Goal: Use online tool/utility: Utilize a website feature to perform a specific function

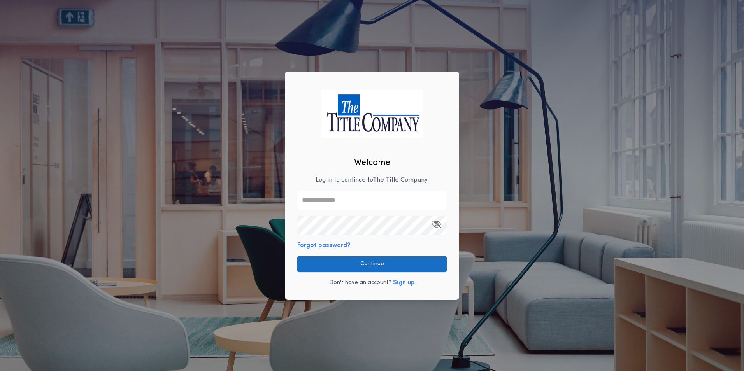
type input "**********"
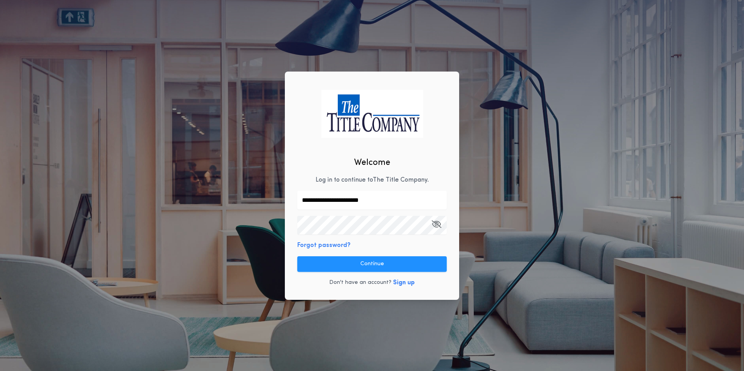
click at [362, 263] on button "Continue" at bounding box center [371, 264] width 149 height 16
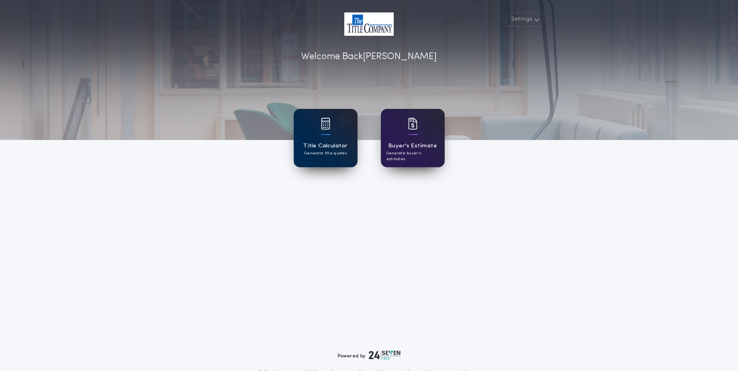
click at [319, 138] on div "Title Calculator Generate title quotes" at bounding box center [326, 138] width 64 height 58
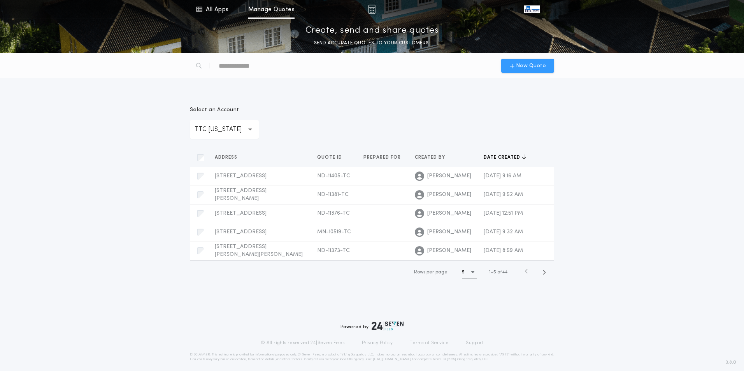
click at [522, 68] on span "New Quote" at bounding box center [531, 66] width 30 height 8
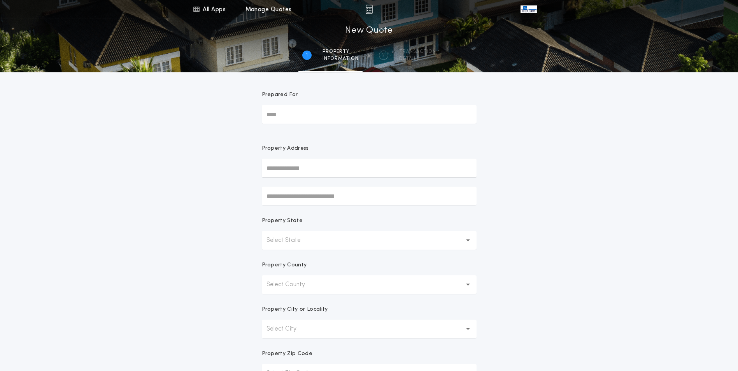
click at [299, 171] on input "text" at bounding box center [369, 168] width 215 height 19
click at [301, 184] on button "[STREET_ADDRESS]" at bounding box center [369, 184] width 215 height 12
type input "**********"
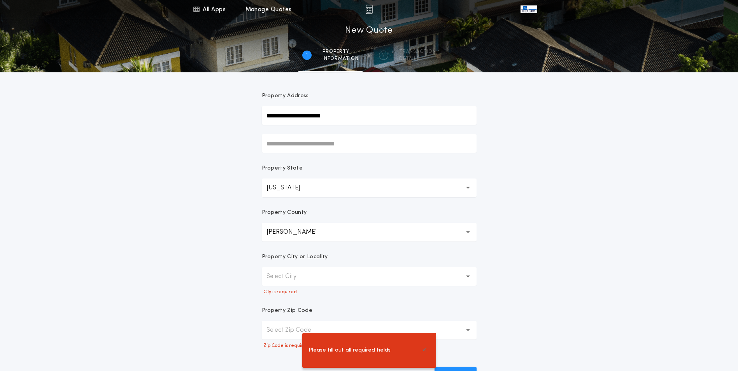
scroll to position [65, 0]
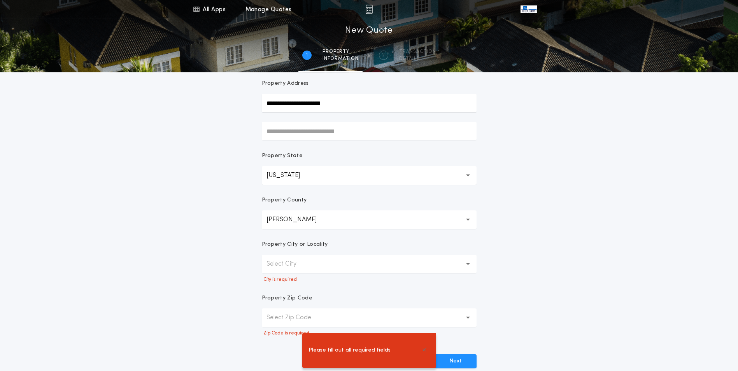
click at [467, 266] on icon "button" at bounding box center [468, 264] width 4 height 19
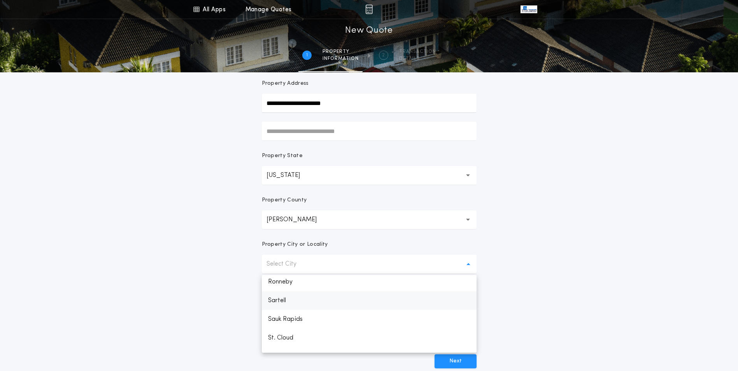
scroll to position [258, 0]
click at [291, 325] on p "St. Cloud" at bounding box center [369, 325] width 215 height 19
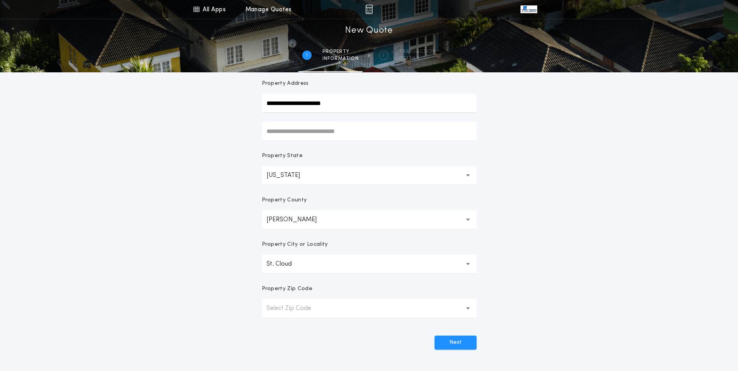
click at [451, 343] on button "Next" at bounding box center [456, 343] width 42 height 14
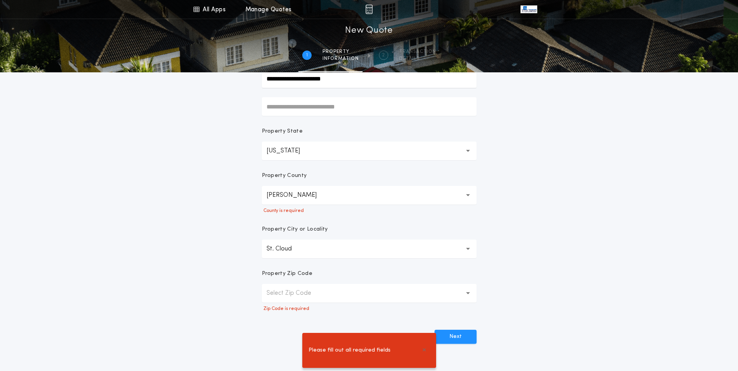
scroll to position [91, 0]
click at [327, 293] on button "Select Zip Code" at bounding box center [369, 292] width 215 height 19
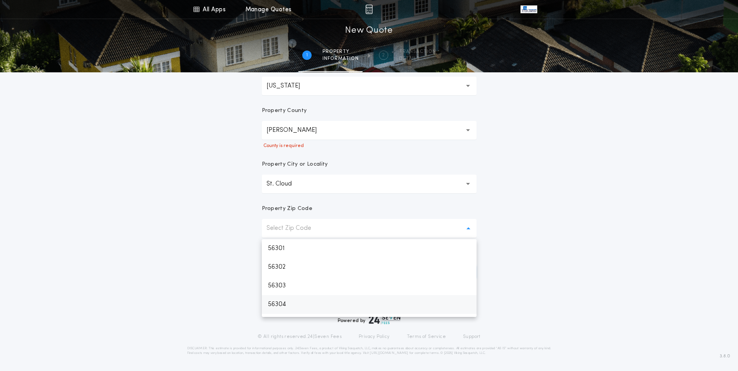
click at [292, 305] on p "56304" at bounding box center [369, 304] width 215 height 19
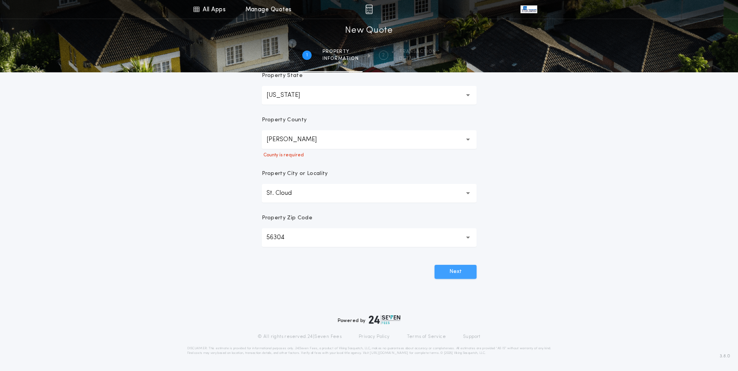
click at [469, 272] on button "Next" at bounding box center [456, 272] width 42 height 14
click at [453, 272] on button "Next" at bounding box center [456, 272] width 42 height 14
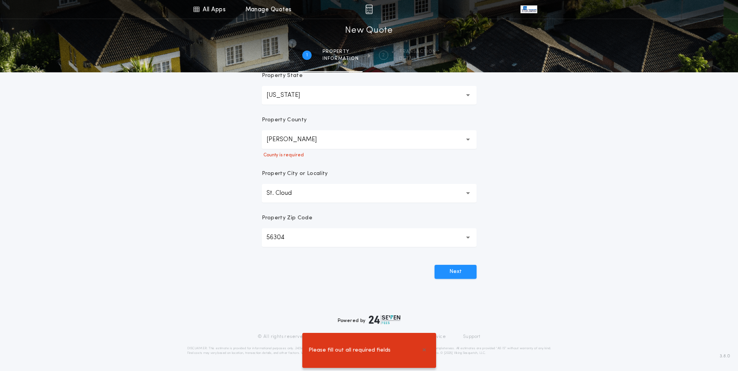
click at [435, 140] on button "[PERSON_NAME]" at bounding box center [369, 139] width 215 height 19
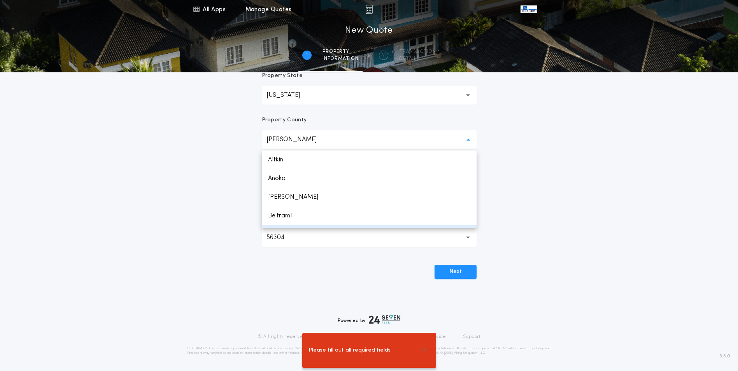
scroll to position [16, 0]
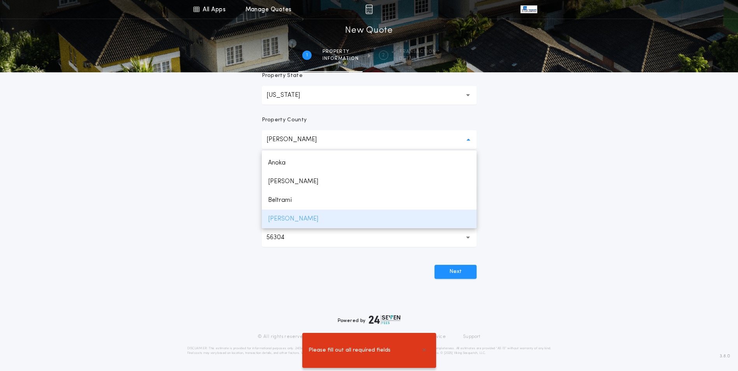
click at [286, 221] on p "[PERSON_NAME]" at bounding box center [369, 219] width 215 height 19
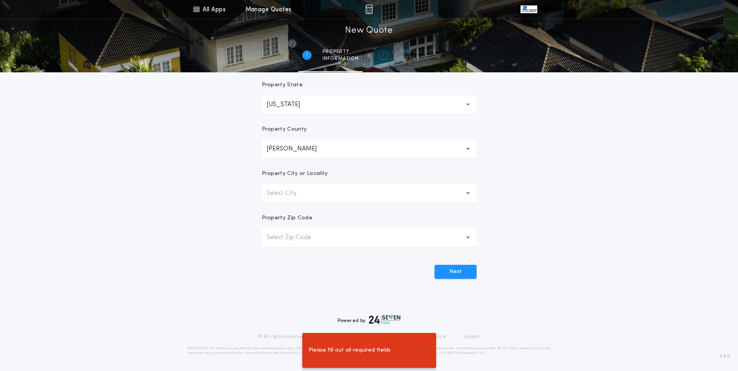
scroll to position [136, 0]
click at [356, 193] on button "Select City" at bounding box center [369, 193] width 215 height 19
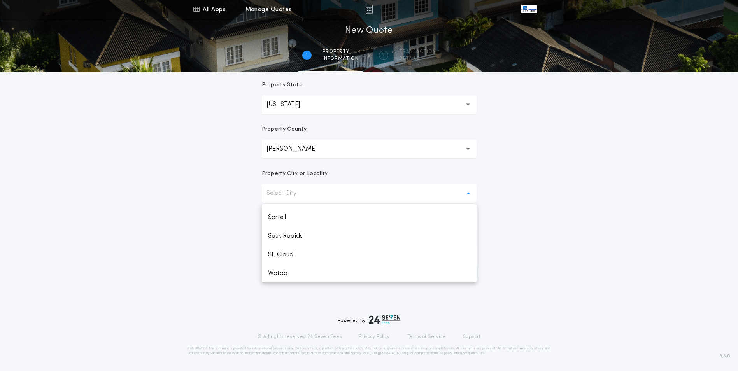
scroll to position [258, 0]
click at [288, 255] on p "St. Cloud" at bounding box center [369, 254] width 215 height 19
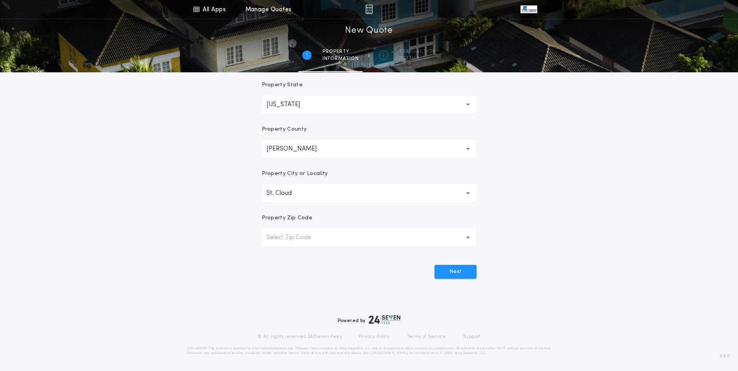
click at [304, 237] on p "Select Zip Code" at bounding box center [295, 237] width 57 height 9
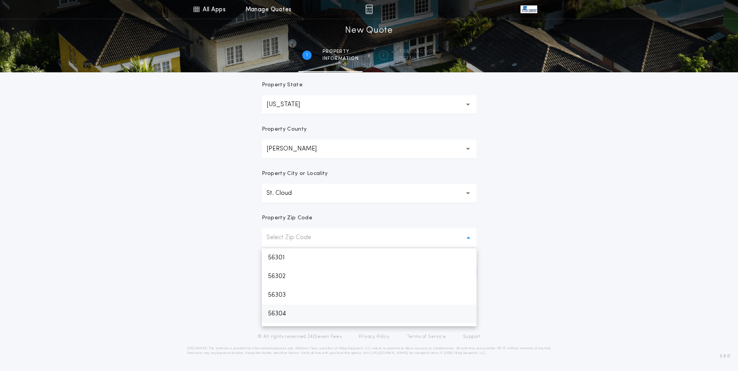
click at [290, 314] on p "56304" at bounding box center [369, 314] width 215 height 19
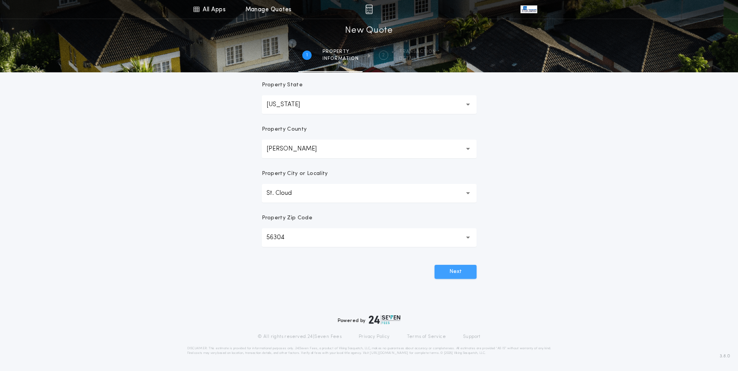
click at [446, 274] on button "Next" at bounding box center [456, 272] width 42 height 14
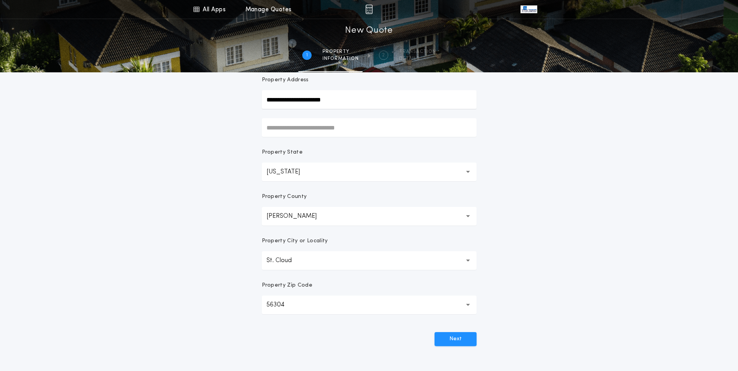
scroll to position [104, 0]
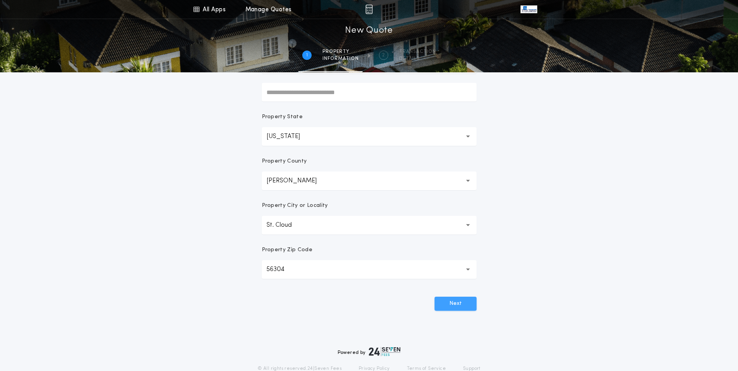
click at [457, 304] on button "Next" at bounding box center [456, 304] width 42 height 14
